Goal: Task Accomplishment & Management: Manage account settings

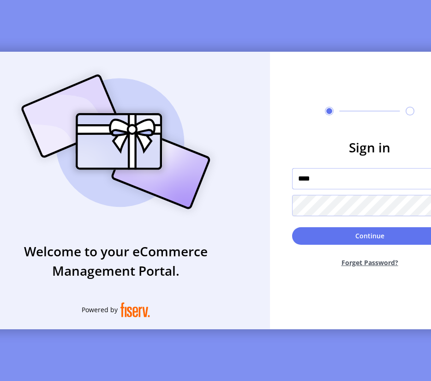
type input "**********"
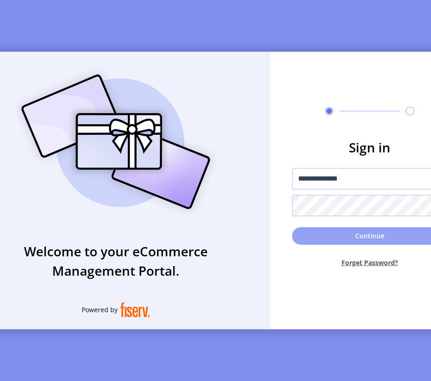
click at [347, 239] on button "Continue" at bounding box center [369, 236] width 155 height 18
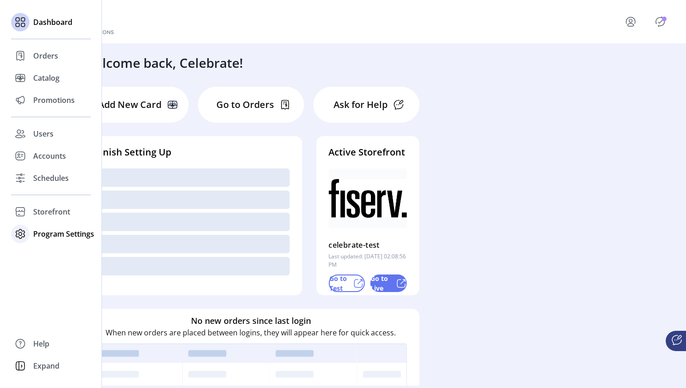
click at [54, 237] on span "Program Settings" at bounding box center [63, 233] width 61 height 11
click at [50, 255] on span "Templates" at bounding box center [51, 252] width 36 height 11
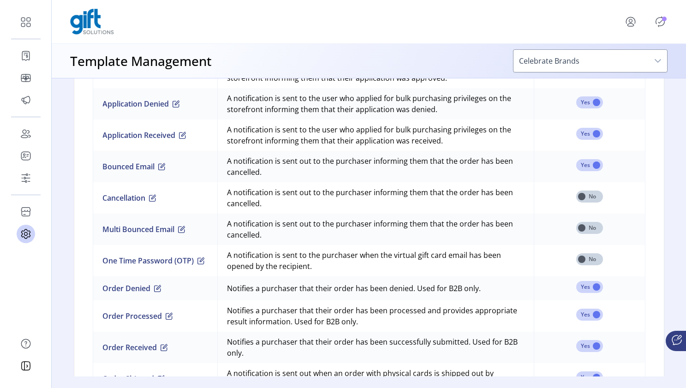
scroll to position [681, 0]
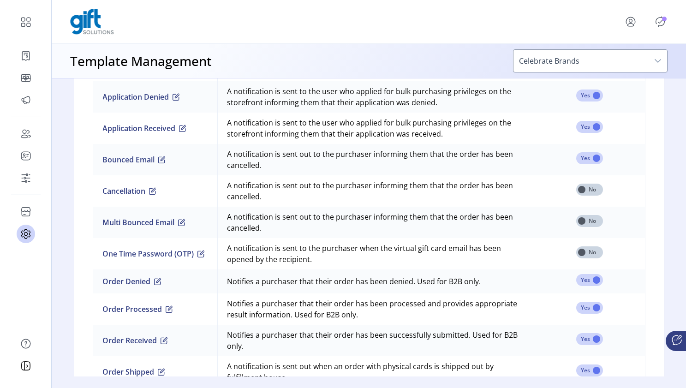
drag, startPoint x: 93, startPoint y: 255, endPoint x: 201, endPoint y: 268, distance: 108.7
click at [201, 268] on td "One Time Password (OTP)" at bounding box center [155, 253] width 125 height 31
drag, startPoint x: 96, startPoint y: 253, endPoint x: 220, endPoint y: 261, distance: 124.8
click at [217, 261] on td "One Time Password (OTP)" at bounding box center [155, 253] width 125 height 31
drag, startPoint x: 329, startPoint y: 258, endPoint x: 369, endPoint y: 252, distance: 40.7
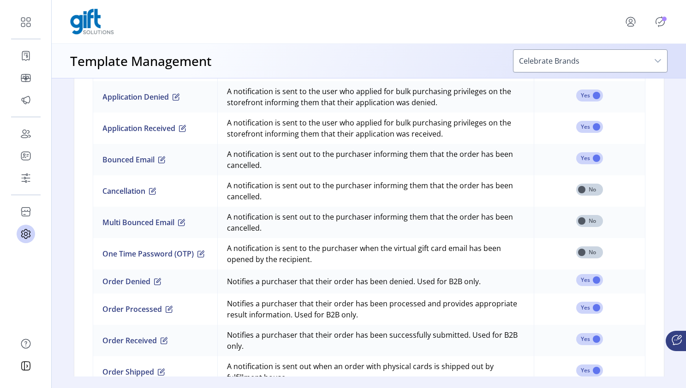
click at [369, 252] on td "A notification is sent to the purchaser when the virtual gift card email has be…" at bounding box center [375, 253] width 317 height 31
click at [387, 249] on td "A notification is sent to the purchaser when the virtual gift card email has be…" at bounding box center [375, 253] width 317 height 31
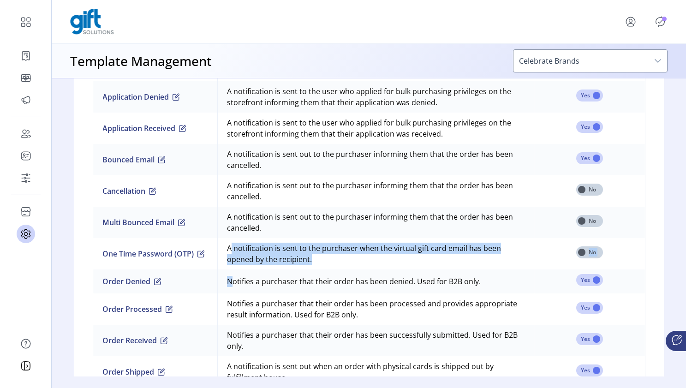
drag, startPoint x: 94, startPoint y: 252, endPoint x: 216, endPoint y: 275, distance: 124.0
click at [216, 275] on tbody "Application Approved A notification is sent to the user who applied for bulk pu…" at bounding box center [369, 302] width 553 height 504
click at [368, 253] on td "A notification is sent to the purchaser when the virtual gift card email has be…" at bounding box center [375, 253] width 317 height 31
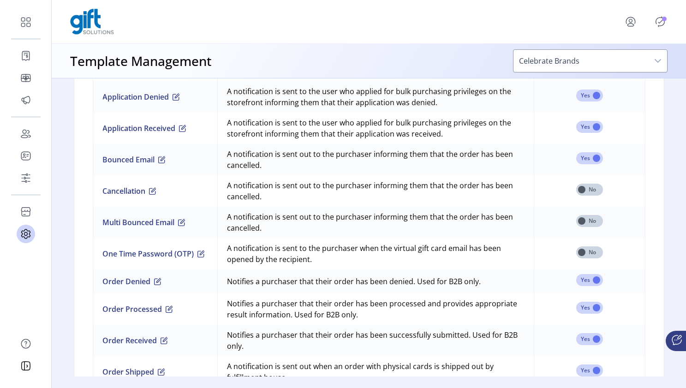
drag, startPoint x: 368, startPoint y: 247, endPoint x: 370, endPoint y: 258, distance: 11.7
click at [368, 258] on td "A notification is sent to the purchaser when the virtual gift card email has be…" at bounding box center [375, 253] width 317 height 31
click at [387, 250] on td "A notification is sent to the purchaser when the virtual gift card email has be…" at bounding box center [375, 253] width 317 height 31
click at [205, 256] on span "button" at bounding box center [201, 253] width 7 height 7
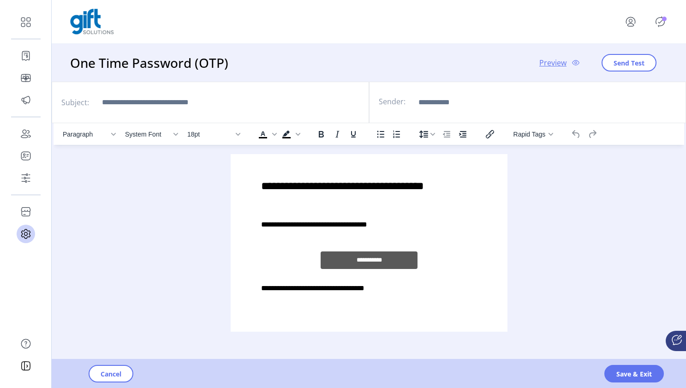
scroll to position [18, 0]
click at [125, 375] on button "Cancel" at bounding box center [111, 374] width 45 height 18
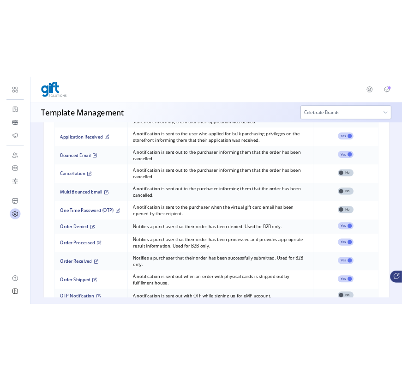
scroll to position [707, 0]
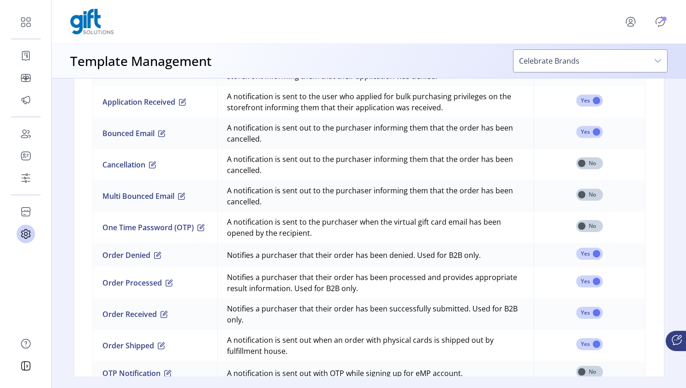
drag, startPoint x: 95, startPoint y: 228, endPoint x: 213, endPoint y: 234, distance: 118.3
click at [213, 234] on td "One Time Password (OTP)" at bounding box center [155, 227] width 125 height 31
drag, startPoint x: 94, startPoint y: 194, endPoint x: 175, endPoint y: 198, distance: 80.9
click at [175, 199] on td "Multi Bounced Email" at bounding box center [155, 195] width 125 height 31
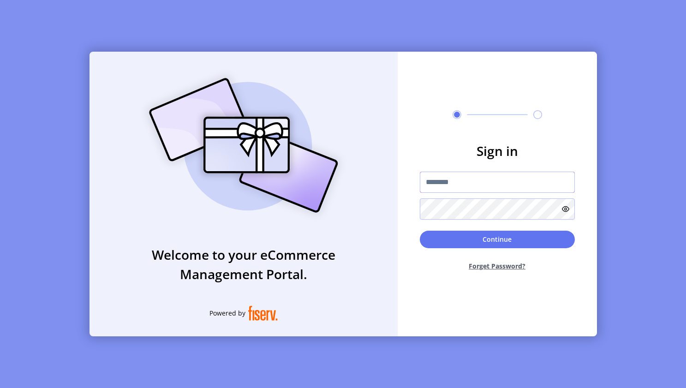
type input "**********"
click at [431, 237] on button "Continue" at bounding box center [497, 240] width 155 height 18
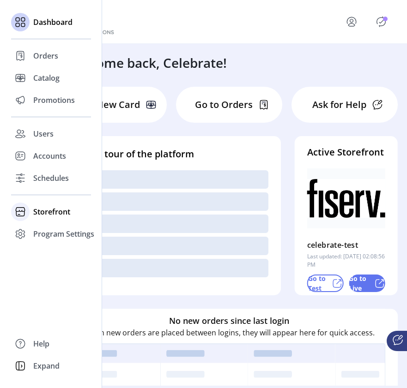
click at [58, 211] on span "Storefront" at bounding box center [51, 211] width 37 height 11
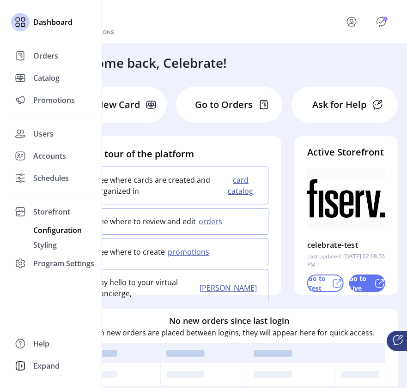
click at [52, 229] on span "Configuration" at bounding box center [57, 230] width 48 height 11
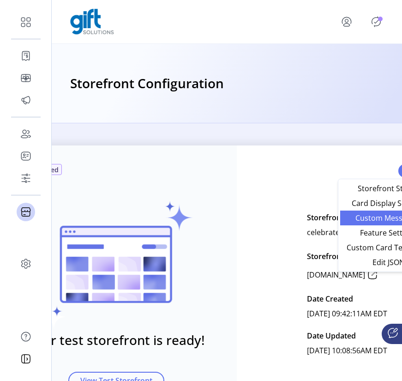
click at [382, 218] on span "Custom Messaging" at bounding box center [389, 217] width 86 height 7
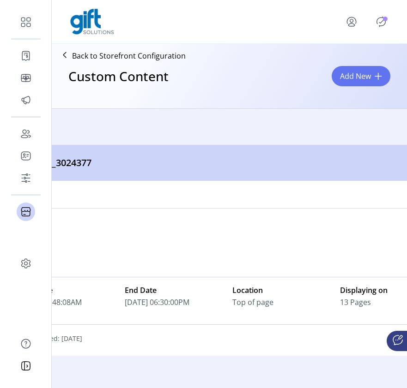
click at [208, 23] on div at bounding box center [229, 22] width 318 height 26
